Goal: Communication & Community: Answer question/provide support

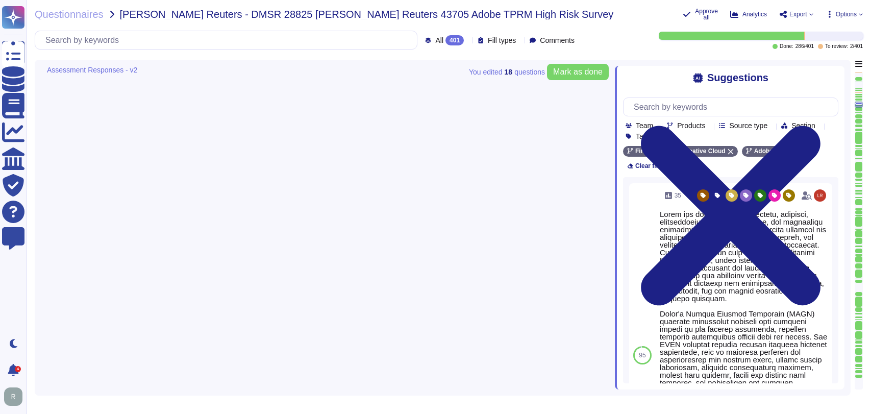
type textarea "Adobe backs up customer data regularly and validates restoration of data period…"
type textarea "Relying on the hosting providers' ISO and SOC 2 Certifications and reports. For…"
type textarea "The Adobe Vulnerability Management program provides operational groups with the…"
type textarea "Adobe's Secure Product Lifecycle (SPLC) standard integrates security into multi…"
type textarea "A systematic approach to managing change is followed where changes are reviewed…"
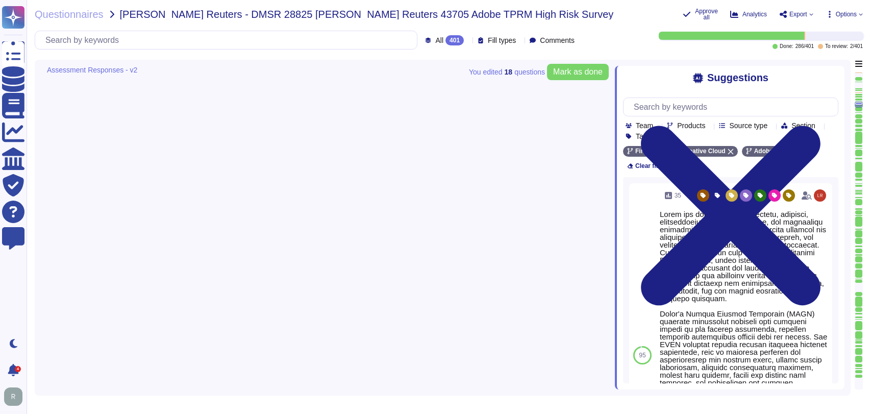
type textarea "The encryption algorithms that Adobe uses are not proprietary."
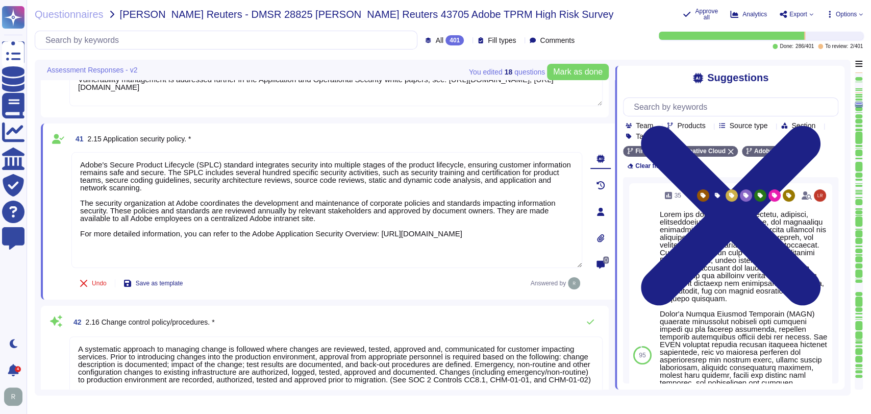
scroll to position [1, 0]
click at [590, 15] on div "Questionnaires [PERSON_NAME] Reuters - DMSR 28825 [PERSON_NAME] Reuters 43705 A…" at bounding box center [355, 14] width 640 height 12
drag, startPoint x: 560, startPoint y: 14, endPoint x: 538, endPoint y: 13, distance: 22.0
click at [560, 14] on div "Questionnaires [PERSON_NAME] Reuters - DMSR 28825 [PERSON_NAME] Reuters 43705 A…" at bounding box center [355, 14] width 640 height 12
click at [609, 27] on div "Questionnaires [PERSON_NAME] Reuters - DMSR 28825 [PERSON_NAME] Reuters 43705 A…" at bounding box center [449, 207] width 845 height 414
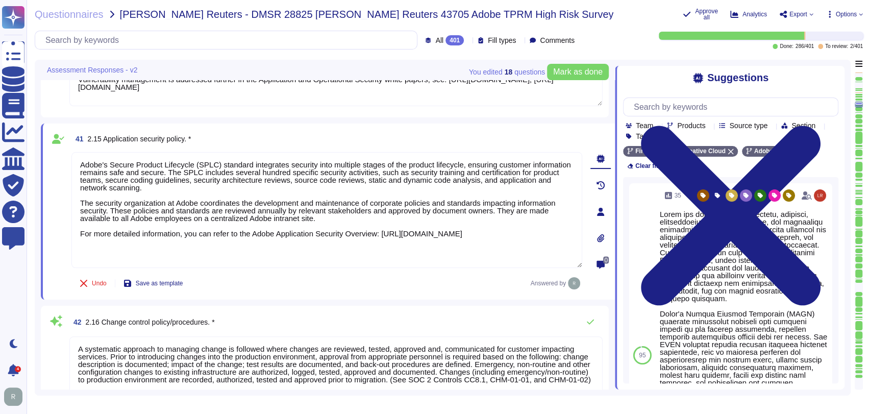
click at [632, 21] on div "Questionnaires [PERSON_NAME] Reuters - DMSR 28825 [PERSON_NAME] Reuters 43705 A…" at bounding box center [449, 207] width 845 height 414
click at [604, 14] on div "Questionnaires [PERSON_NAME] Reuters - DMSR 28825 [PERSON_NAME] Reuters 43705 A…" at bounding box center [355, 14] width 640 height 12
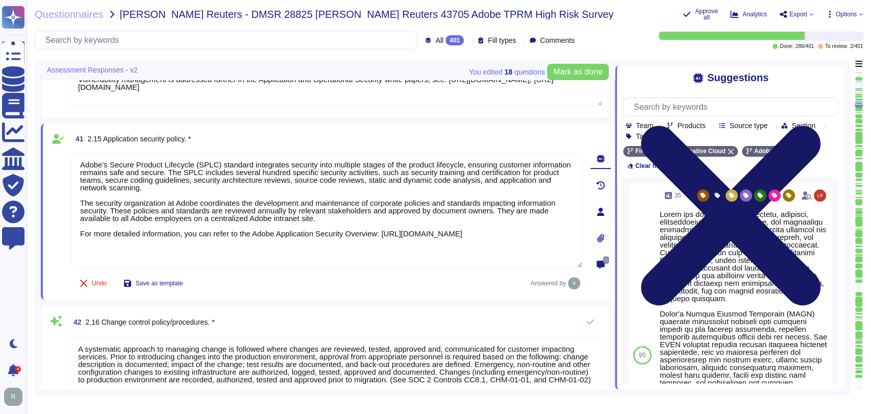
click at [833, 79] on icon at bounding box center [730, 215] width 215 height 287
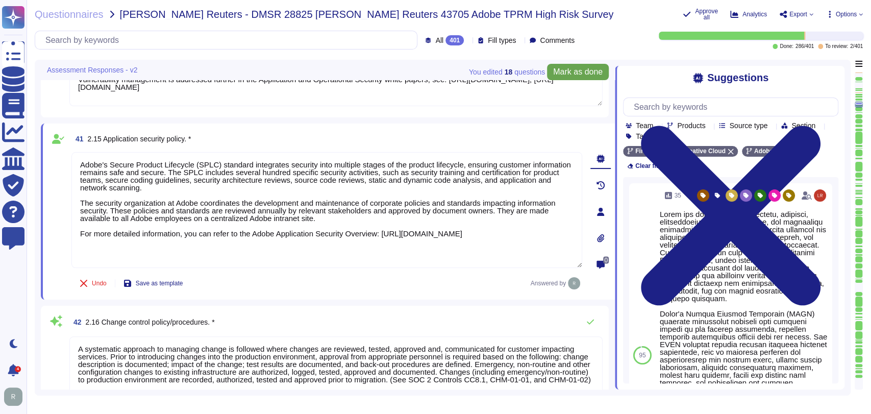
scroll to position [0, 0]
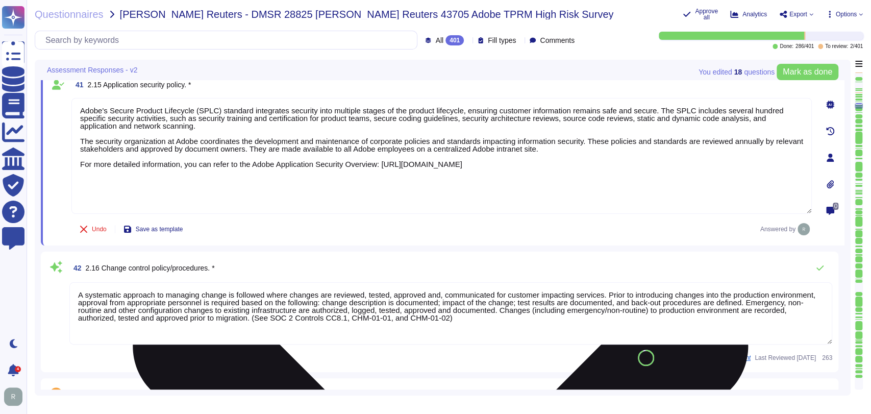
type textarea "Lorem'i Dolors Ametcon Adipiscin (ELIT) sed doeiusmo temp inc utlabo et dol mag…"
type textarea "The Business Continuity Policy establishes Adobe’s commitment to create and mai…"
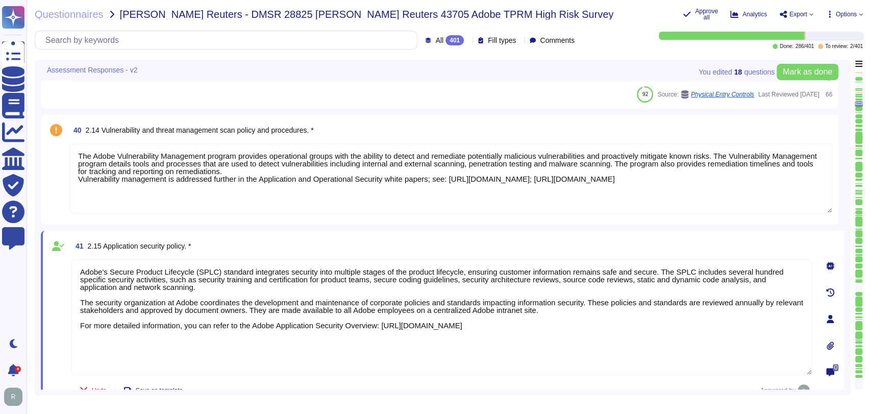
type textarea "Systems are hardened according to CIS guidelines. Adobe has developed a base co…"
type textarea "Adobe backs up customer data regularly and validates restoration of data period…"
type textarea "Relying on the hosting providers' ISO and SOC 2 Certifications and reports. For…"
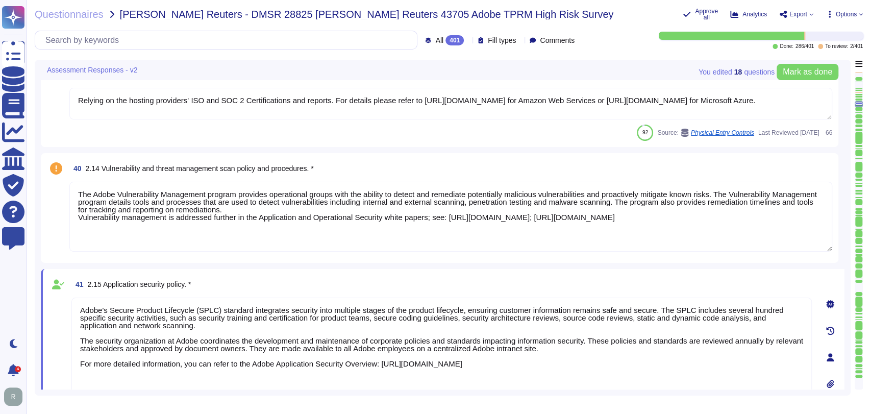
type textarea "Adobe's products and services' architecture diagrams are reviewed and updated, …"
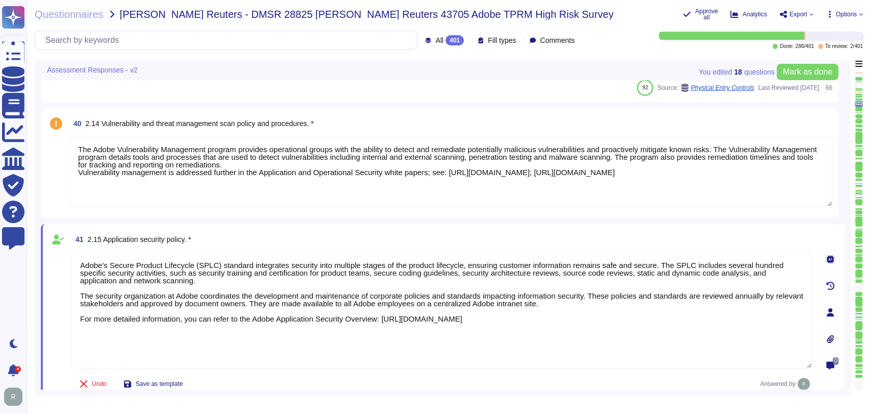
type textarea "The encryption algorithms that Adobe uses are not proprietary."
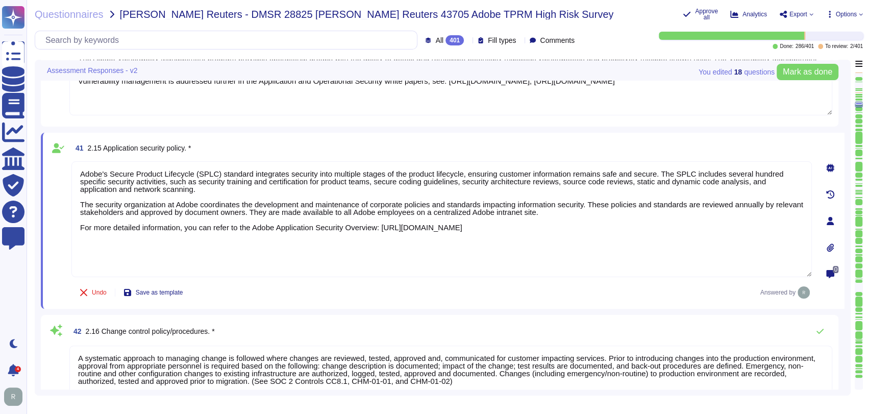
scroll to position [3925, 0]
click at [57, 102] on span at bounding box center [56, 80] width 18 height 71
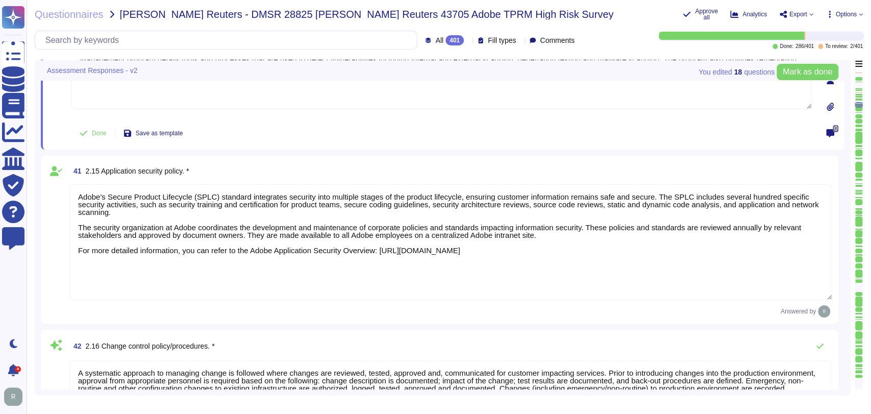
click at [222, 156] on div "41 2.15 Application security policy. * Answered by" at bounding box center [440, 240] width 798 height 168
